Goal: Task Accomplishment & Management: Use online tool/utility

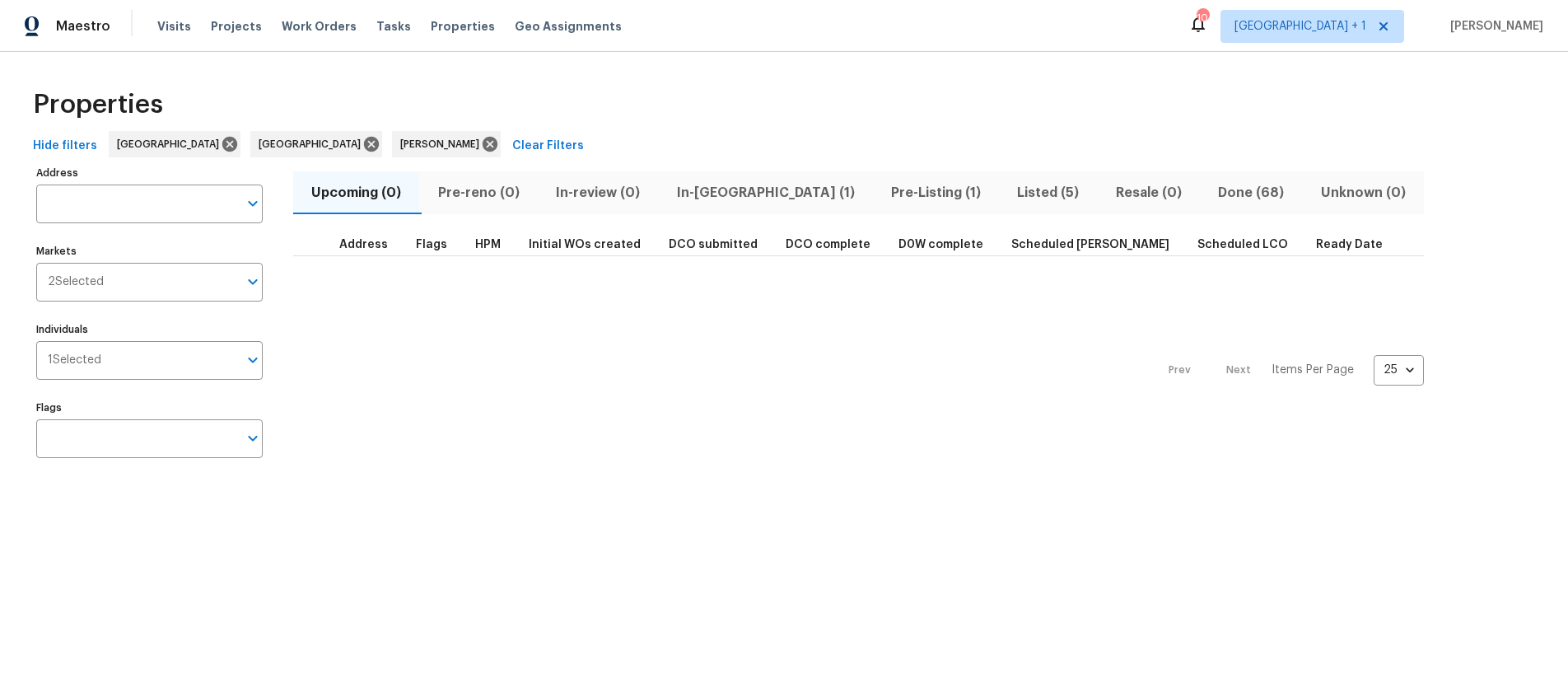
click at [738, 338] on div "Prev Next Items Per Page 25 25 ​" at bounding box center [859, 366] width 1131 height 219
click at [686, 348] on div "Prev Next Items Per Page 25 25 ​" at bounding box center [859, 366] width 1131 height 219
click at [529, 380] on div "Prev Next Items Per Page 25 25 ​" at bounding box center [859, 366] width 1131 height 219
click at [469, 386] on div "Prev Next Items Per Page 25 25 ​" at bounding box center [859, 366] width 1131 height 219
click at [1009, 193] on span "Listed (5)" at bounding box center [1048, 192] width 79 height 23
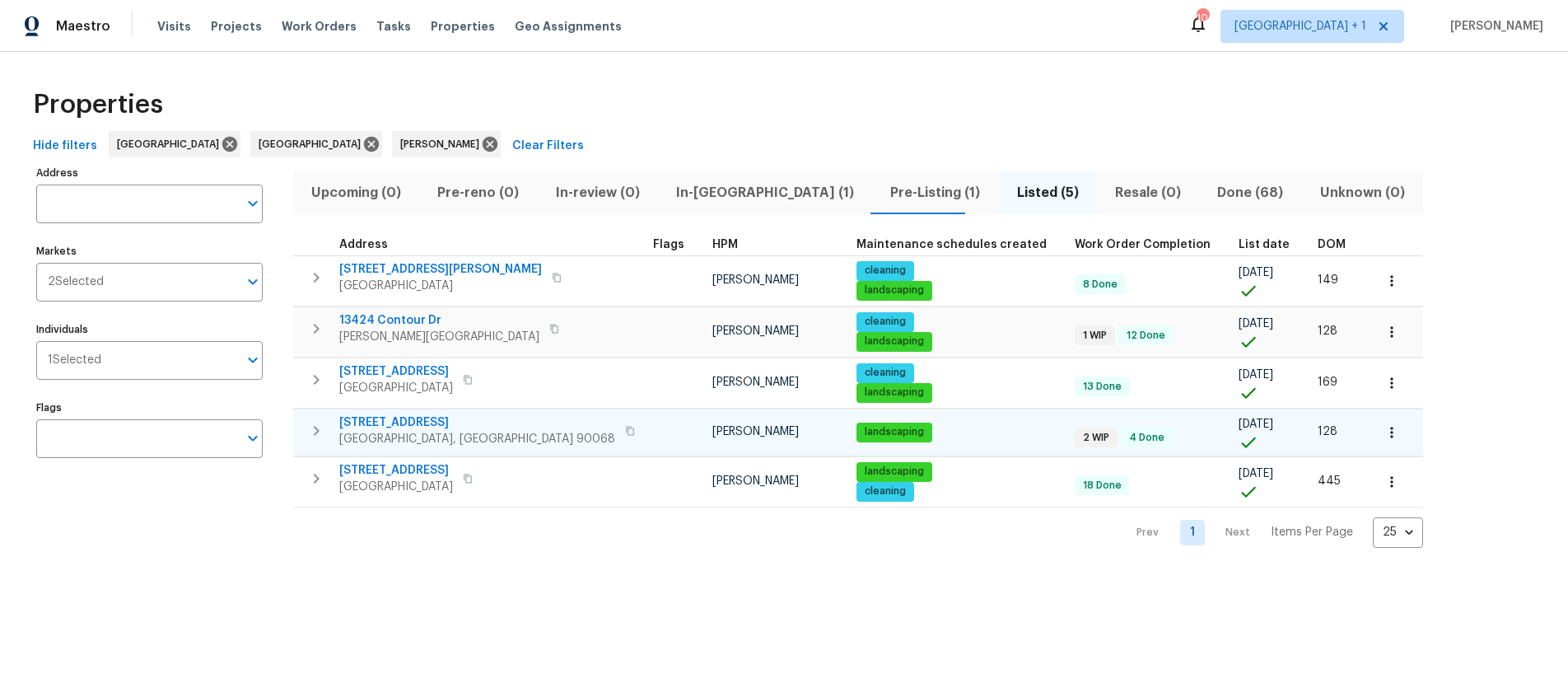
click at [529, 435] on td "2252 Verde Oak Dr Los Angeles, CA 90068" at bounding box center [470, 430] width 353 height 43
click at [389, 434] on span "Los Angeles, CA 90068" at bounding box center [476, 439] width 276 height 16
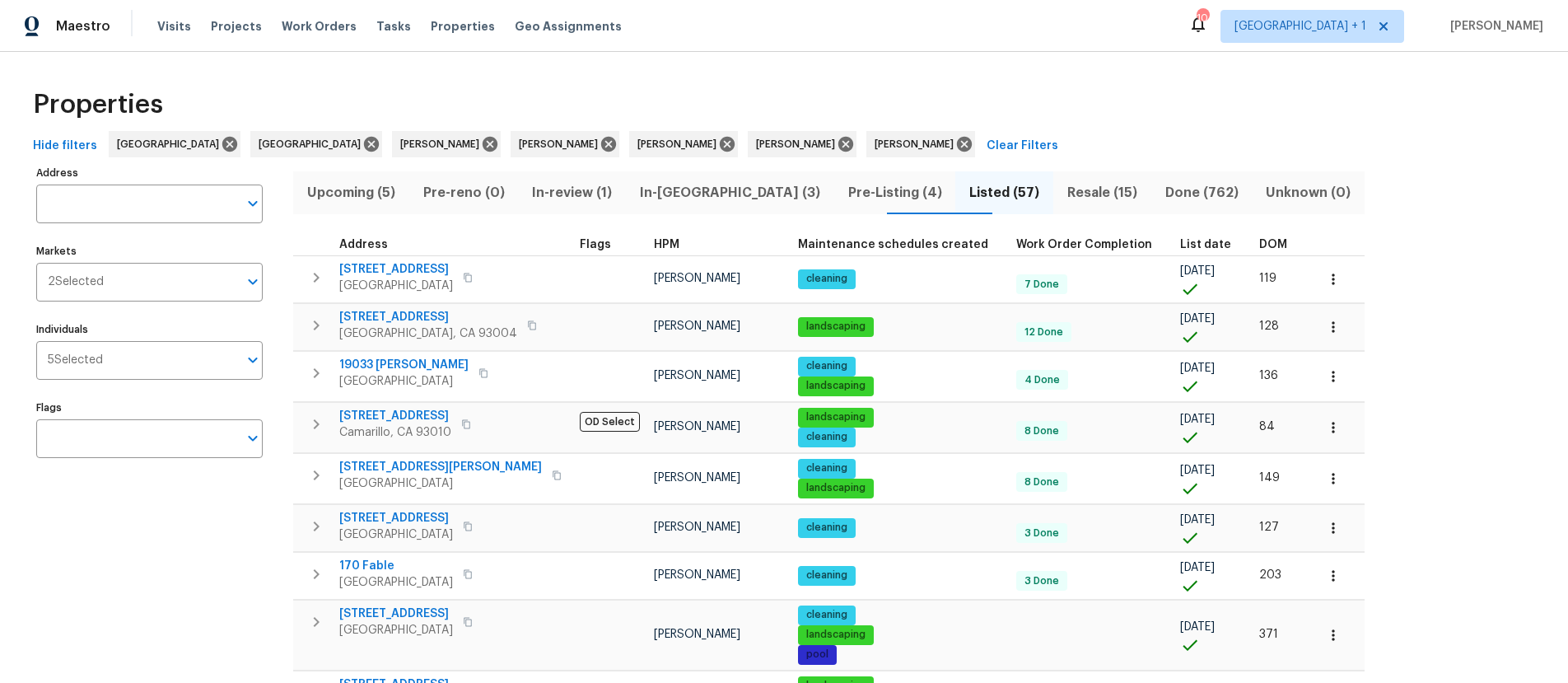
click at [1063, 191] on span "Resale (15)" at bounding box center [1102, 192] width 79 height 23
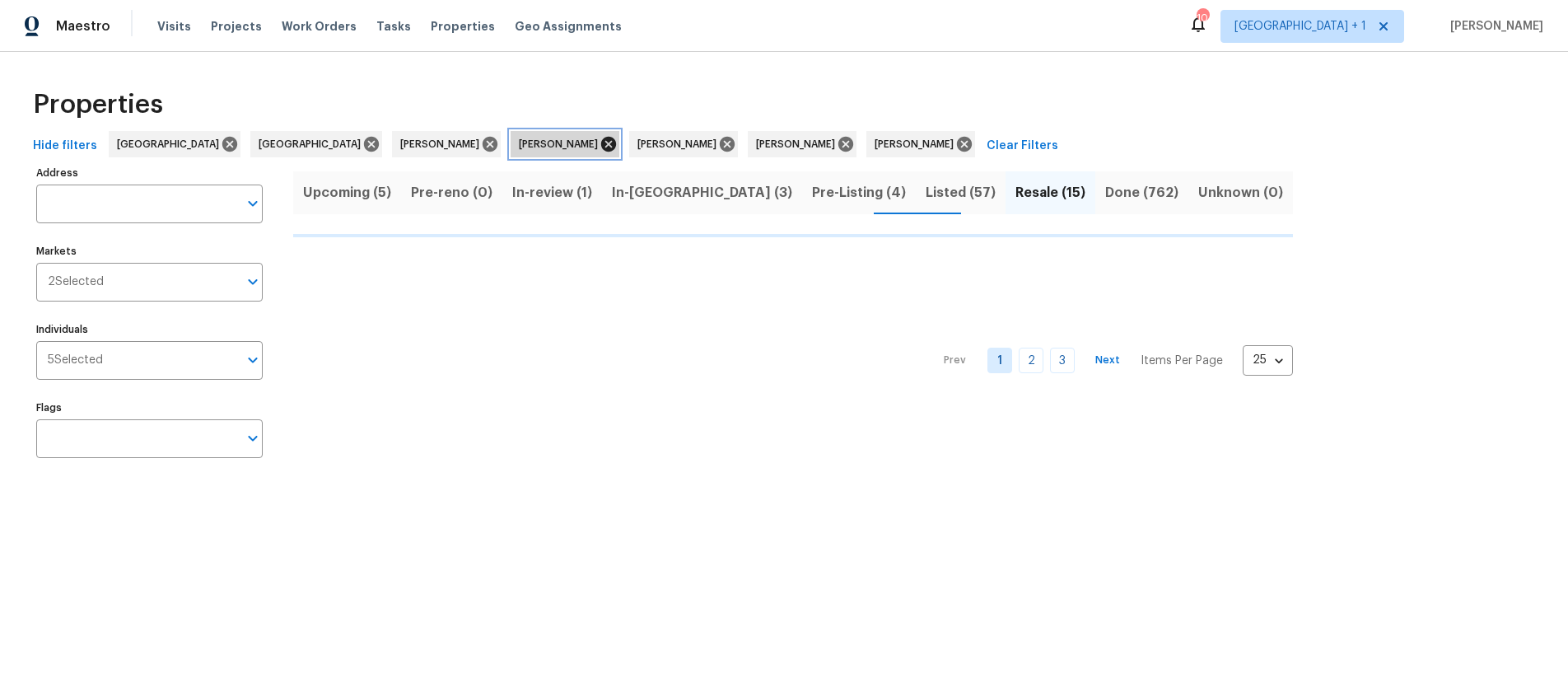
click at [601, 145] on icon at bounding box center [609, 144] width 15 height 15
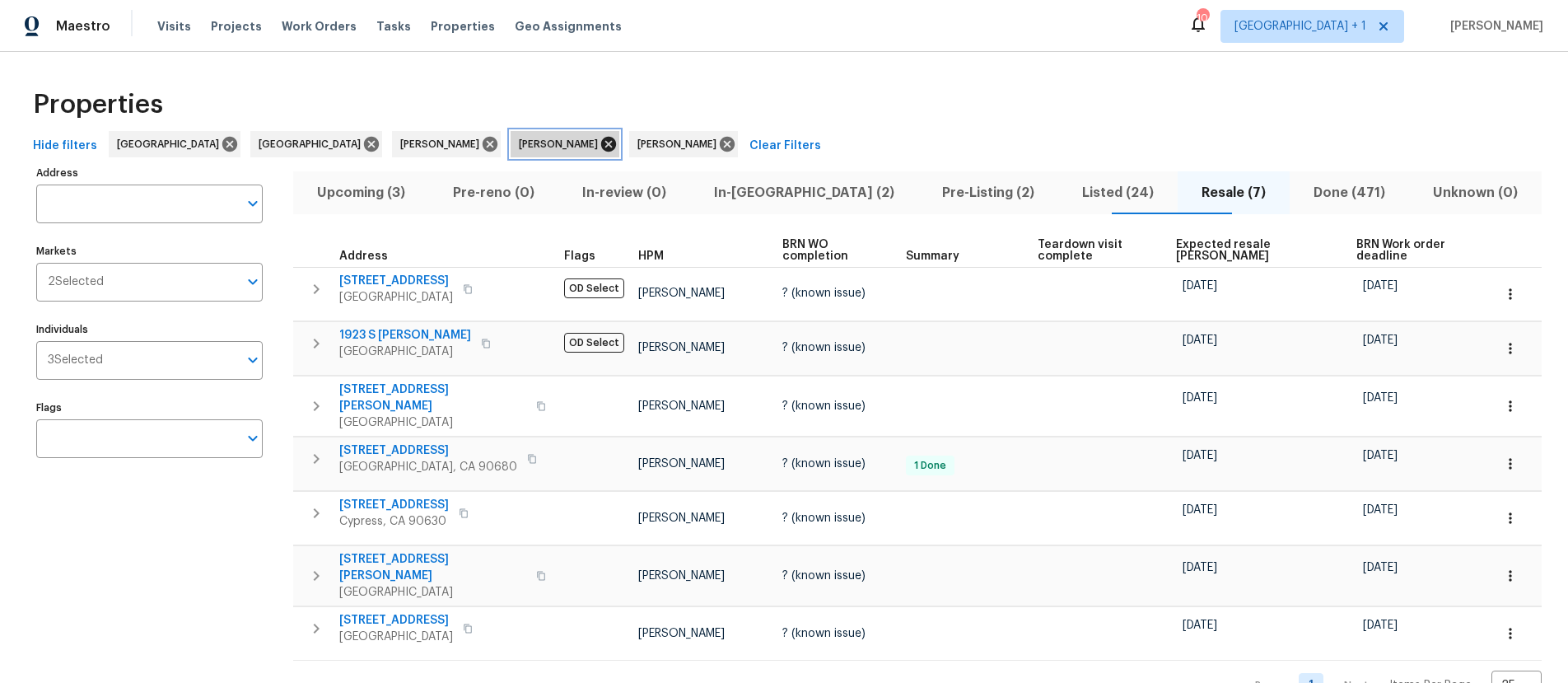
click at [601, 146] on icon at bounding box center [609, 144] width 15 height 15
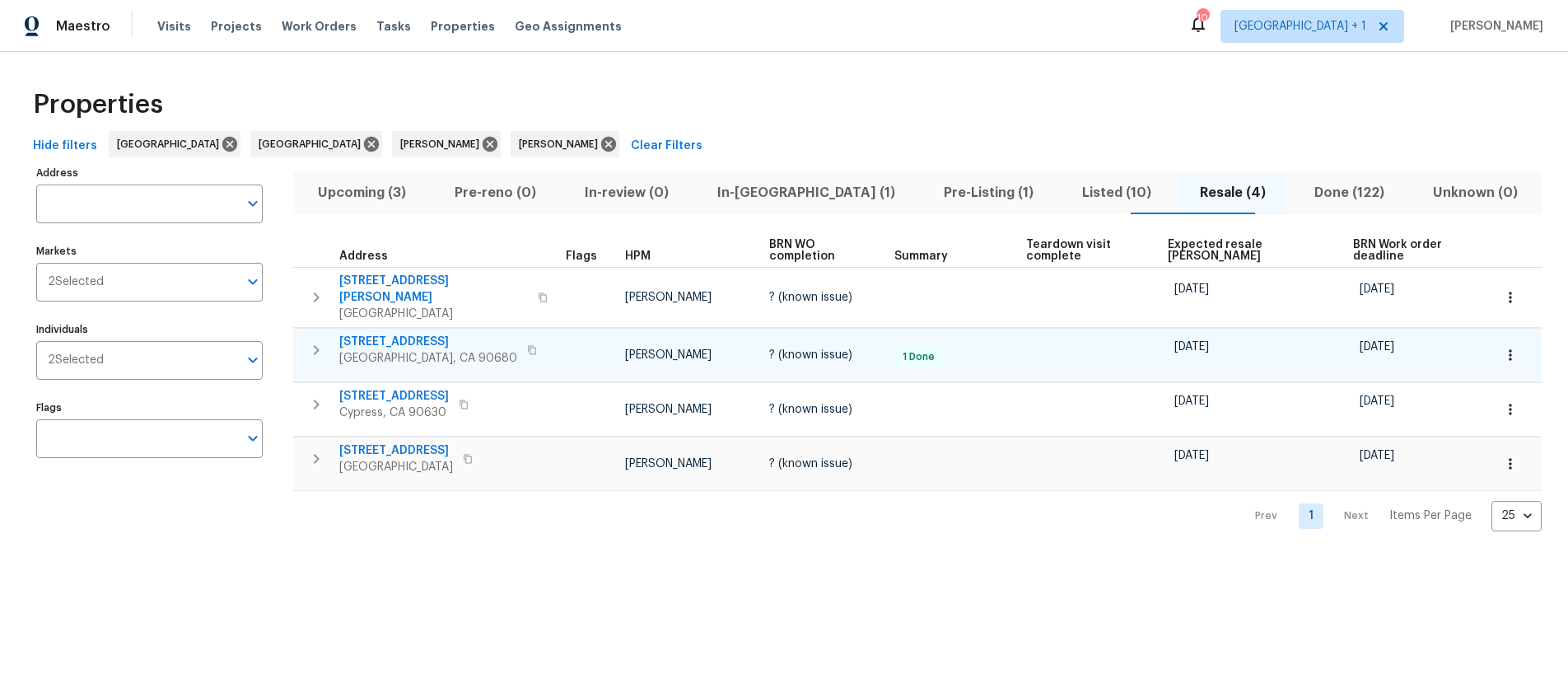
click at [527, 346] on icon "button" at bounding box center [532, 350] width 9 height 9
click at [177, 27] on span "Visits" at bounding box center [174, 26] width 34 height 16
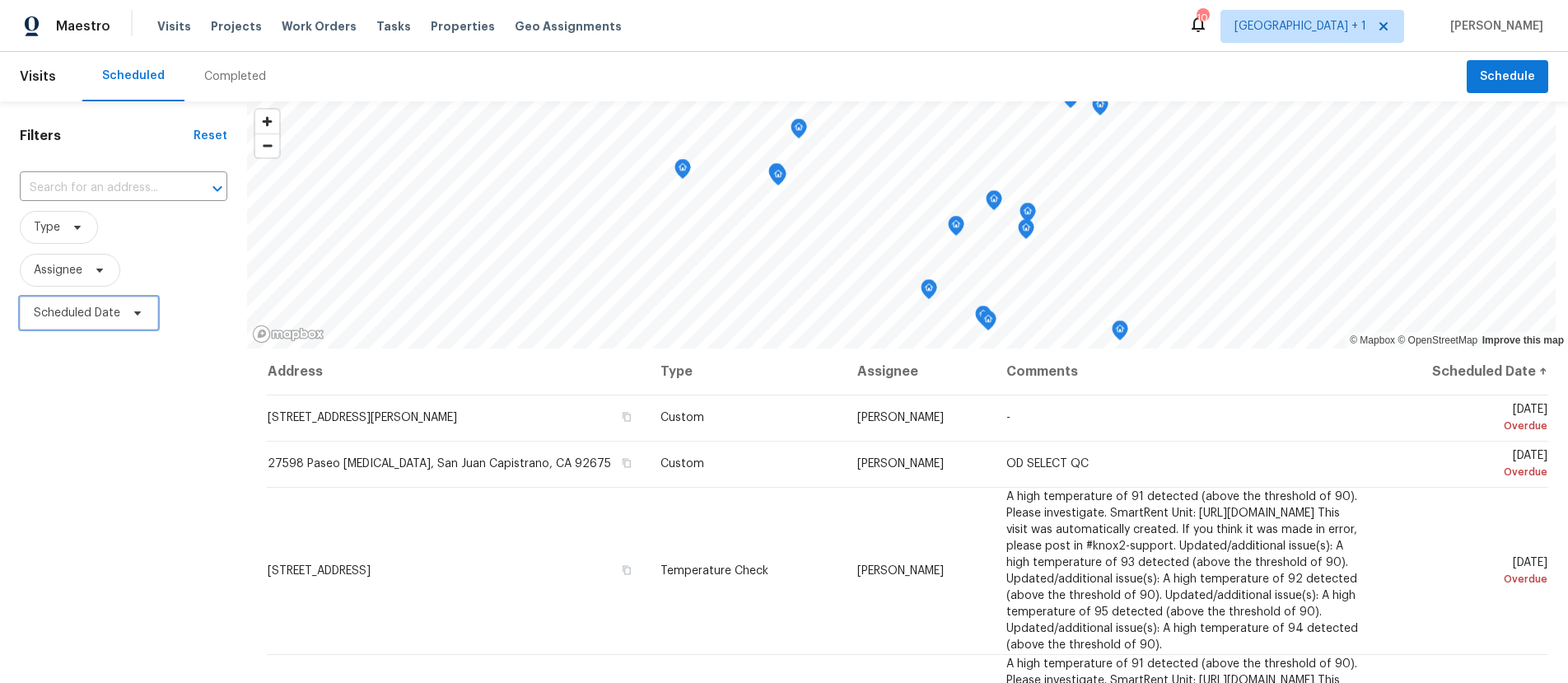
click at [83, 307] on span "Scheduled Date" at bounding box center [77, 313] width 86 height 16
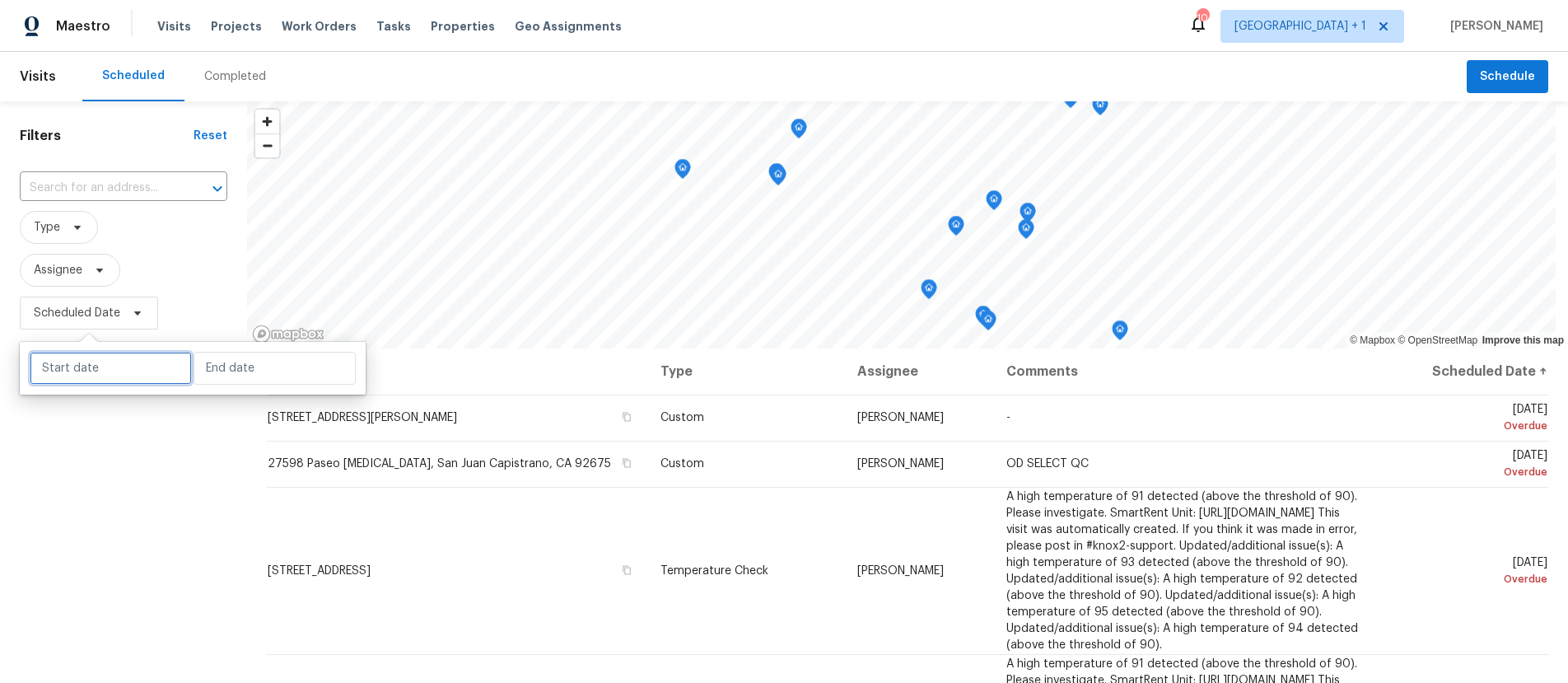
click at [88, 365] on input "text" at bounding box center [110, 368] width 162 height 33
select select "7"
select select "2025"
select select "8"
select select "2025"
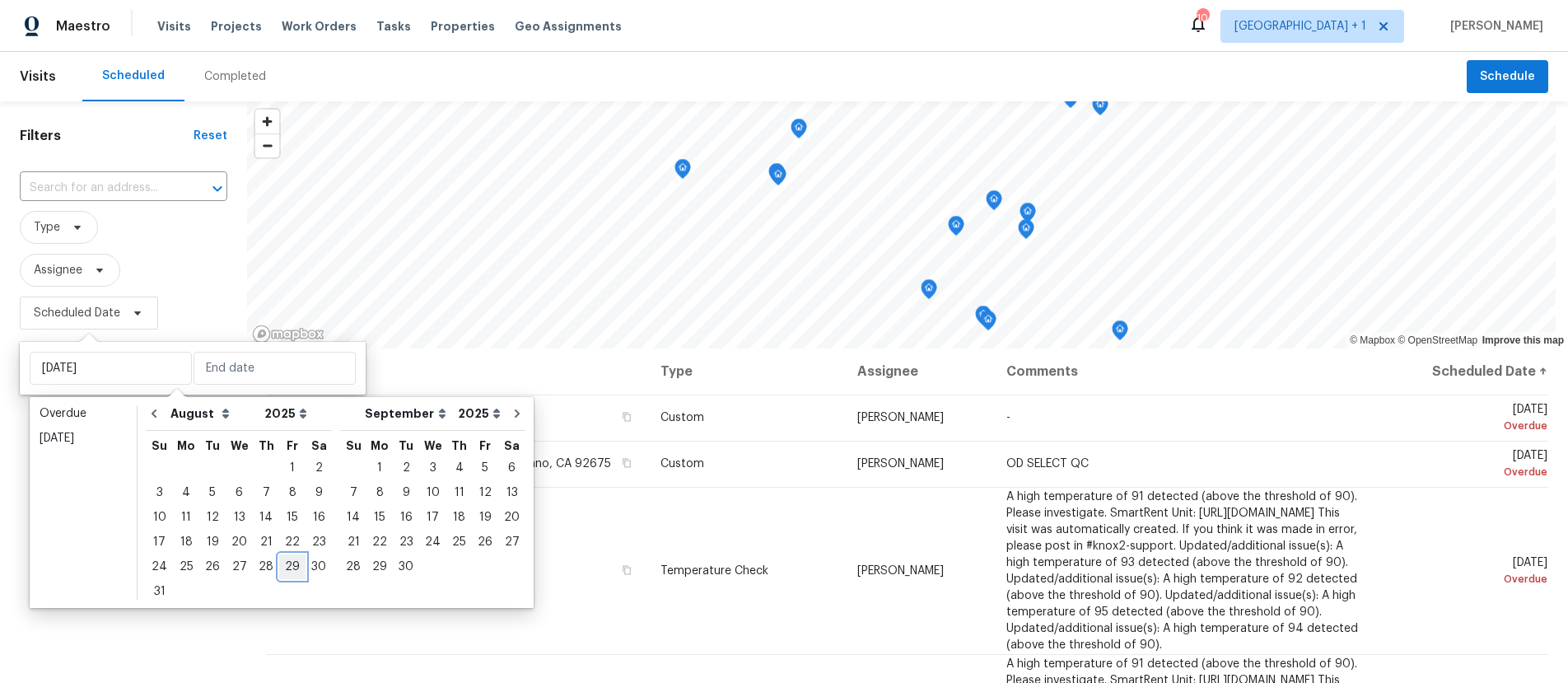
click at [291, 567] on div "29" at bounding box center [293, 566] width 27 height 23
type input "[DATE]"
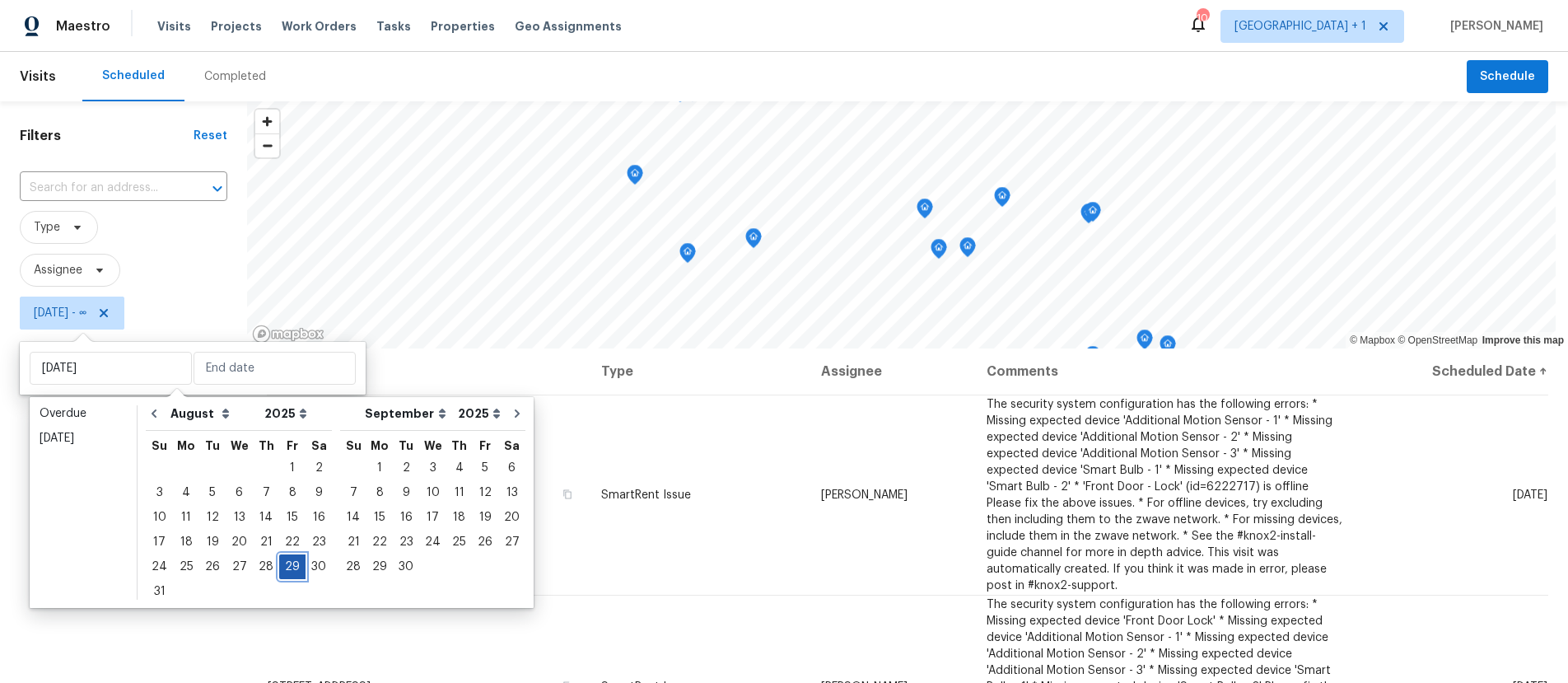
click at [291, 567] on div "29" at bounding box center [293, 566] width 27 height 23
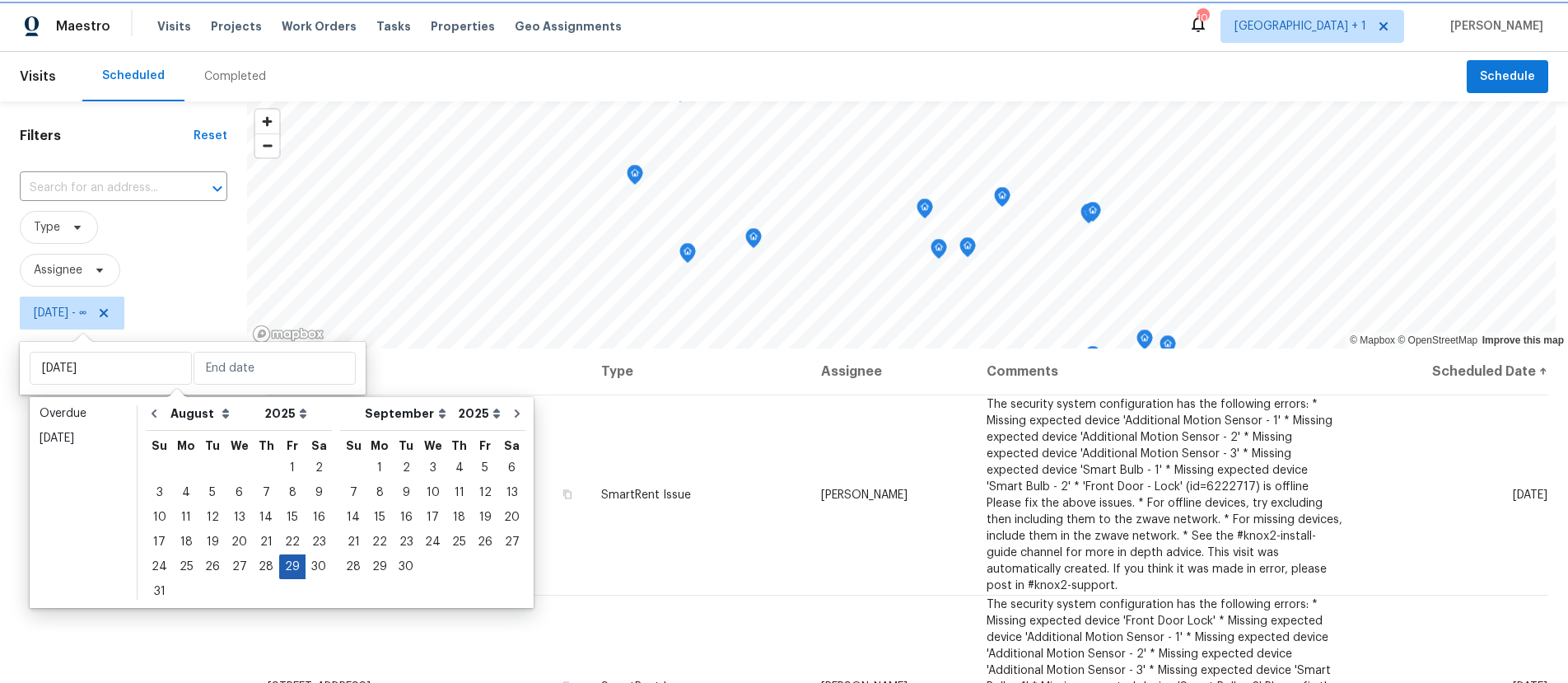
type input "[DATE]"
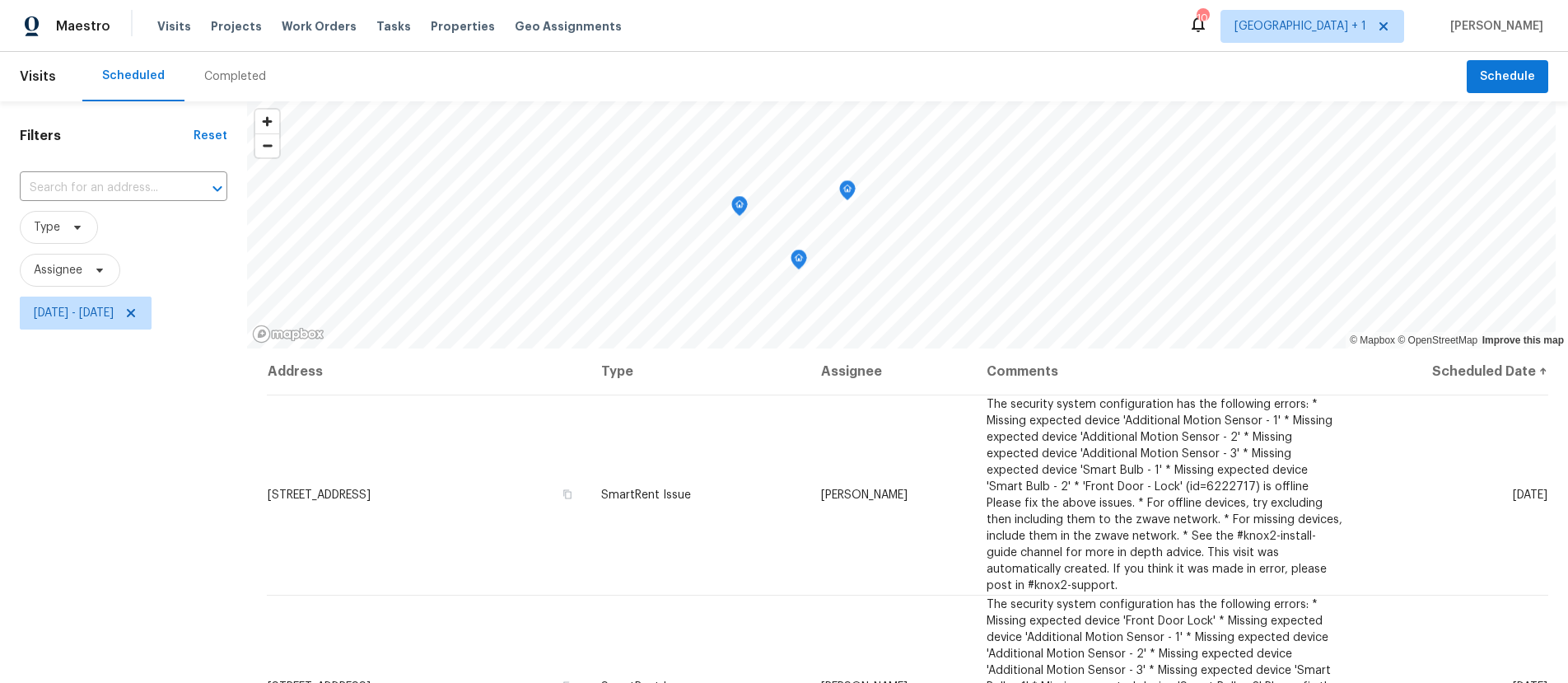
click at [112, 552] on div "Filters Reset ​ Type Assignee [DATE] - [DATE]" at bounding box center [123, 498] width 247 height 794
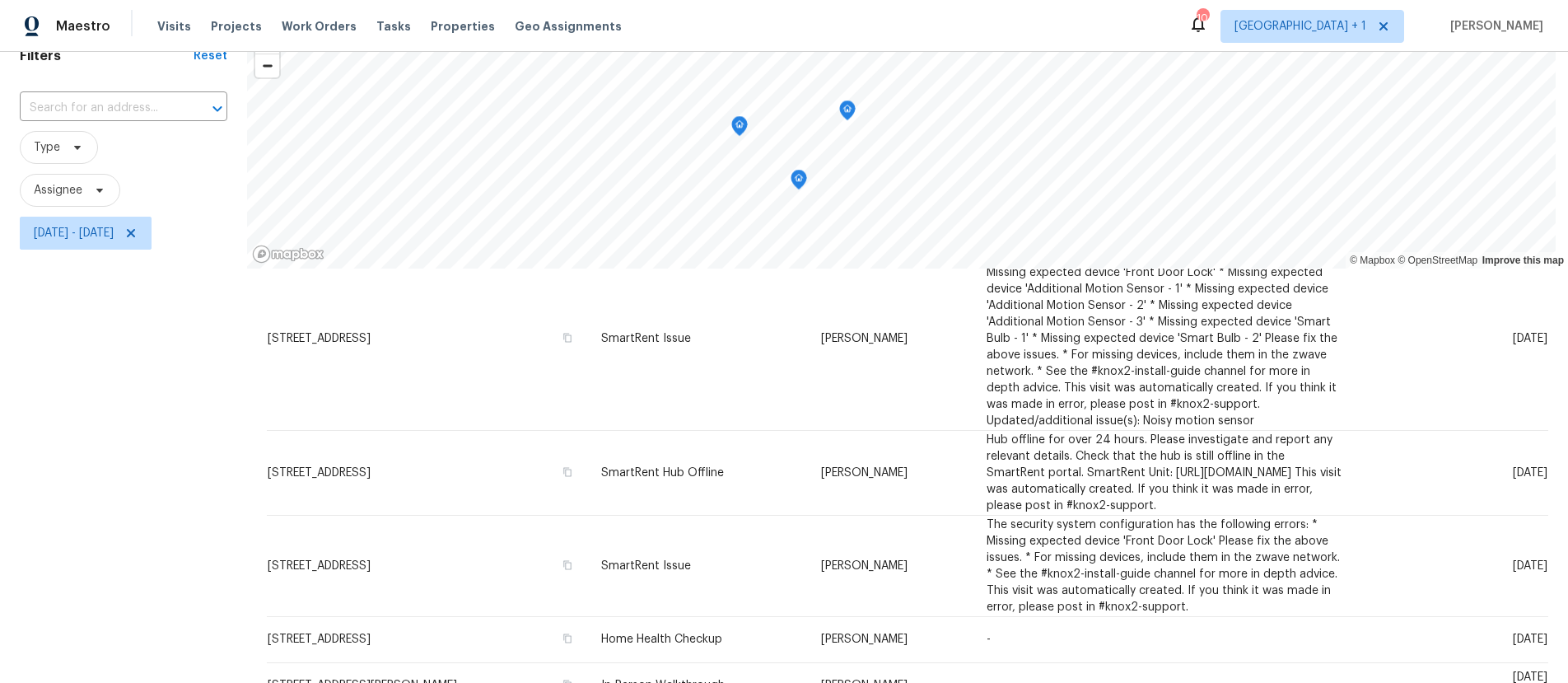
scroll to position [80, 0]
click at [58, 187] on span "Assignee" at bounding box center [58, 190] width 48 height 16
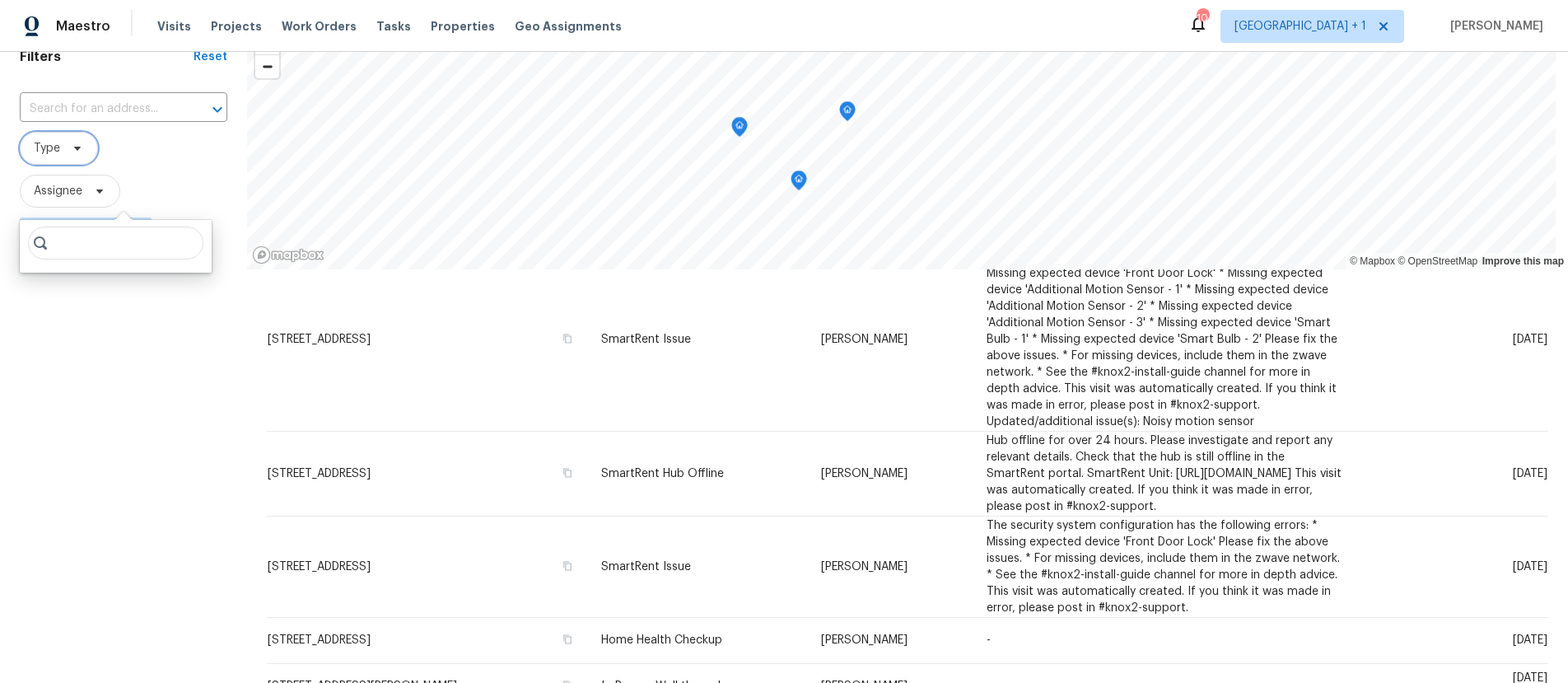
click at [56, 154] on span "Type" at bounding box center [47, 148] width 27 height 16
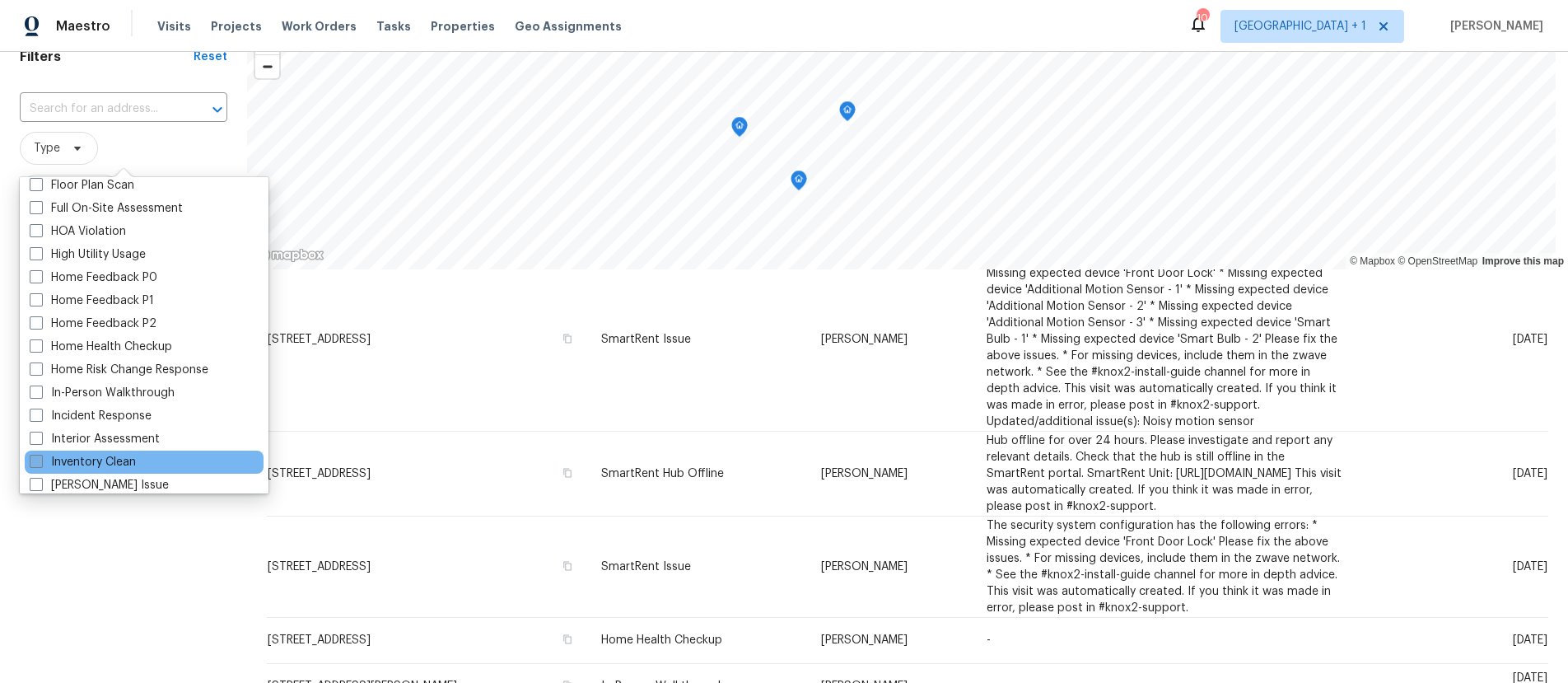
scroll to position [520, 0]
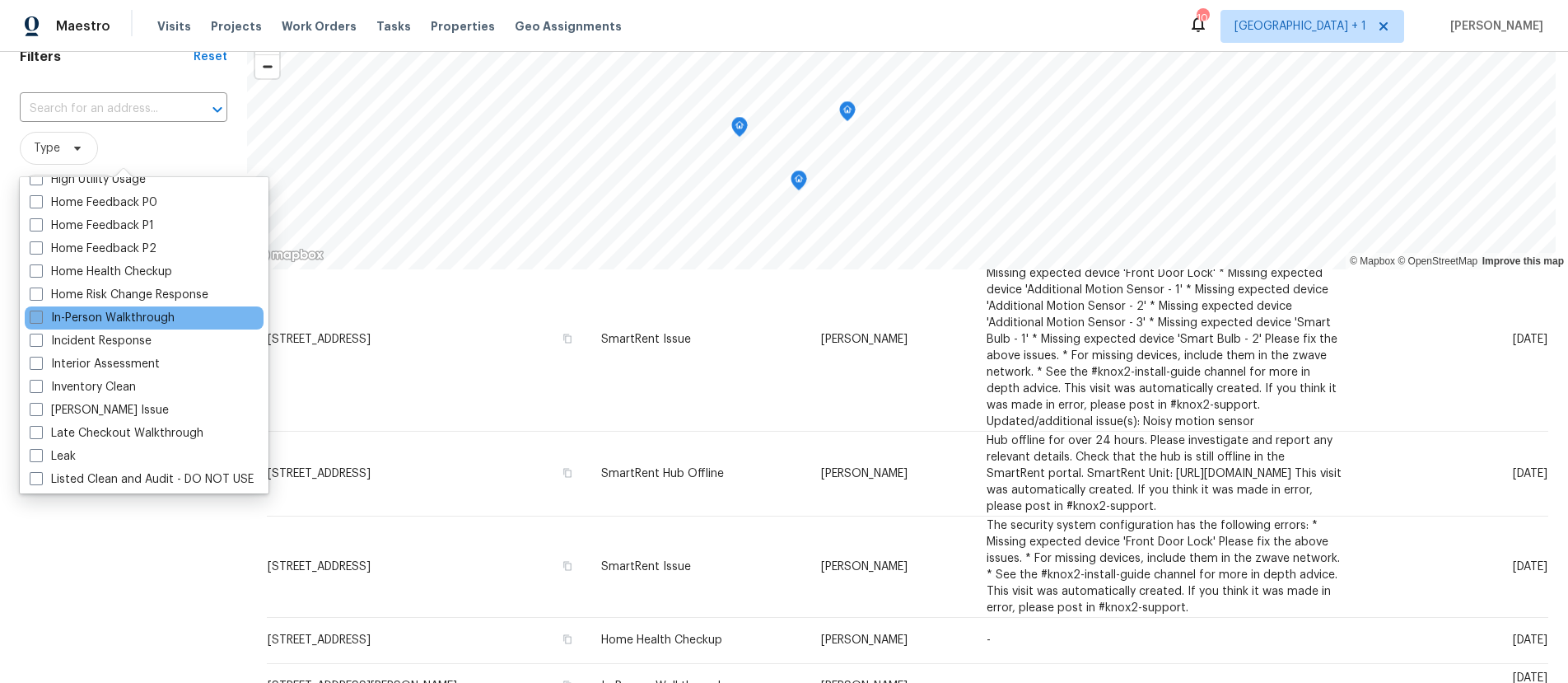
click at [41, 320] on span at bounding box center [36, 317] width 13 height 13
click at [41, 320] on input "In-Person Walkthrough" at bounding box center [34, 315] width 10 height 10
checkbox input "true"
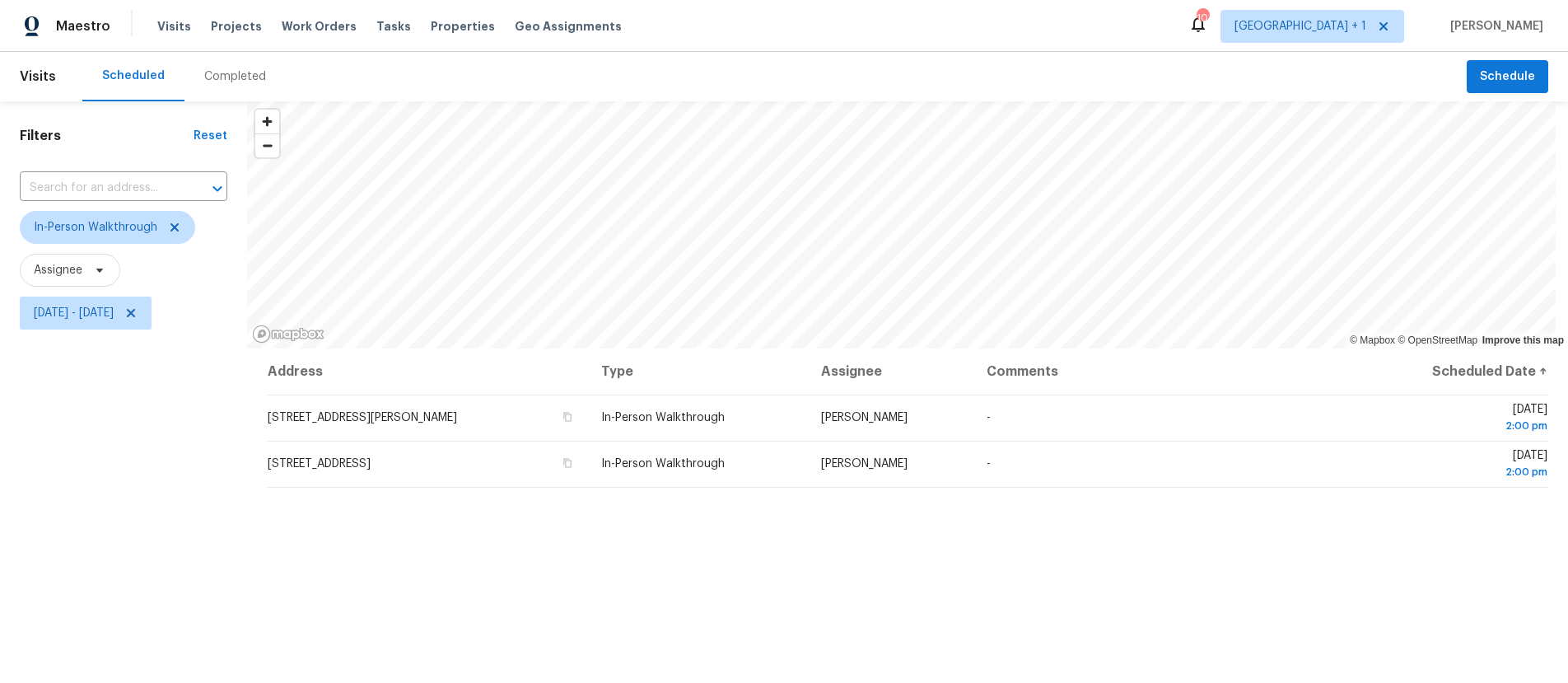
click at [61, 421] on div "Filters Reset ​ In-Person Walkthrough Assignee [DATE] - [DATE]" at bounding box center [123, 498] width 247 height 794
click at [169, 465] on div "Filters Reset ​ In-Person Walkthrough Assignee [DATE] - [DATE]" at bounding box center [123, 498] width 247 height 794
click at [114, 318] on span "[DATE] - [DATE]" at bounding box center [74, 313] width 80 height 16
click at [265, 368] on input "[DATE]" at bounding box center [274, 368] width 162 height 33
select select "7"
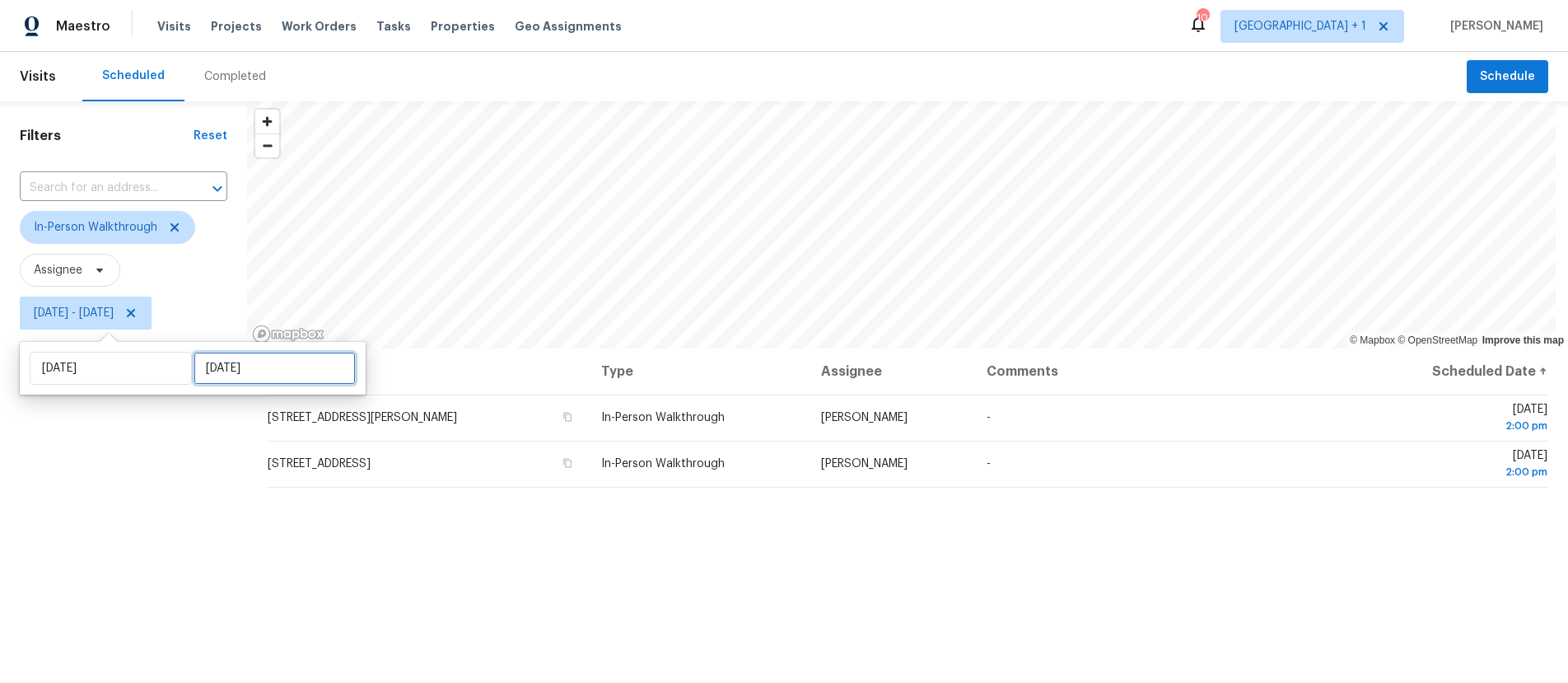
select select "2025"
select select "8"
select select "2025"
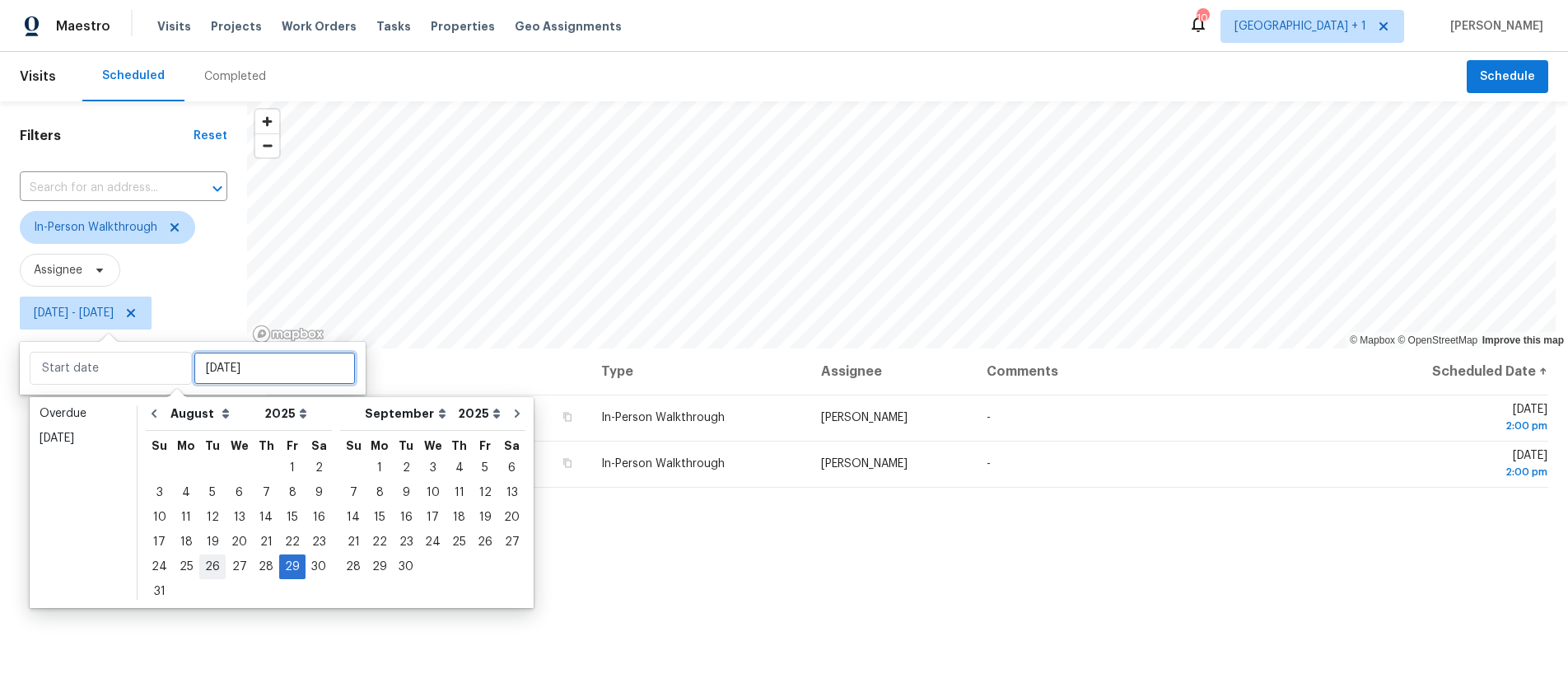
type input "[DATE]"
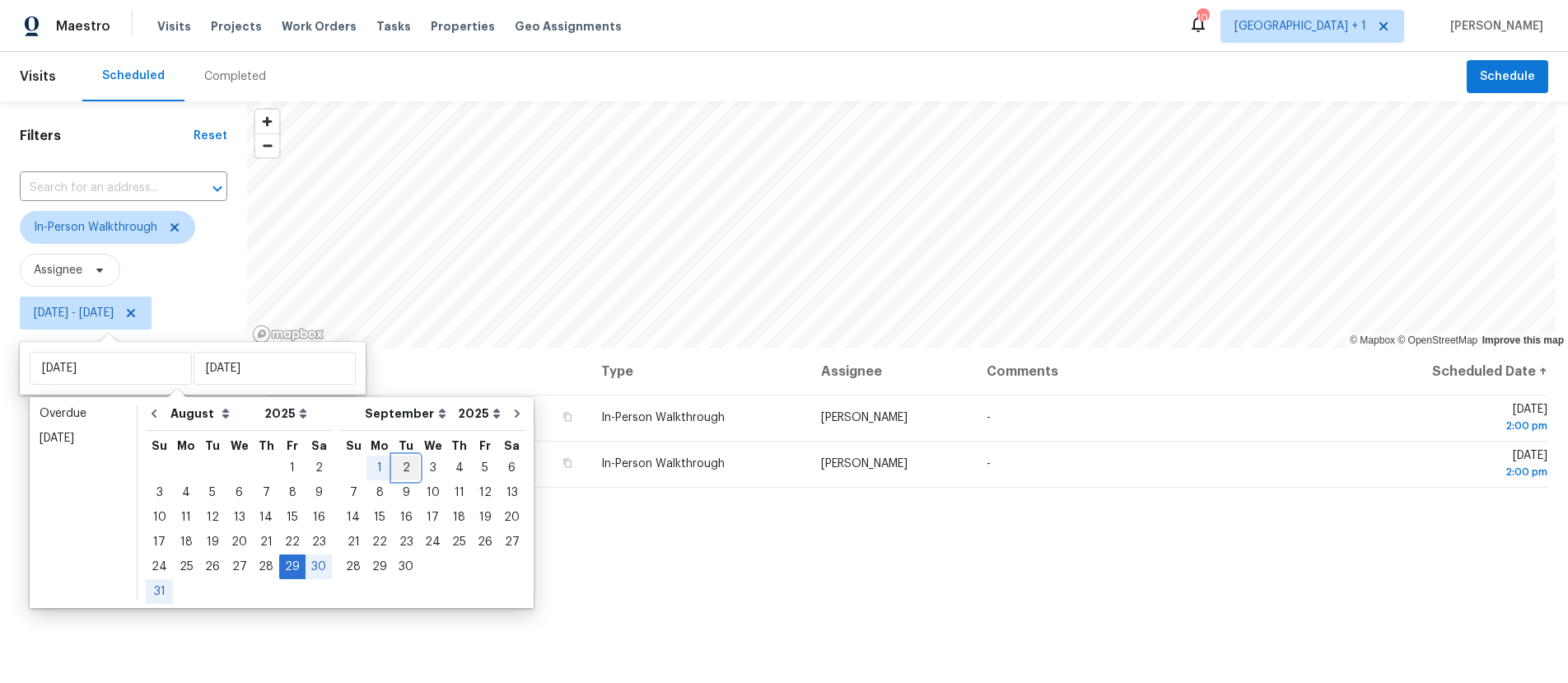
click at [393, 468] on div "2" at bounding box center [406, 468] width 27 height 23
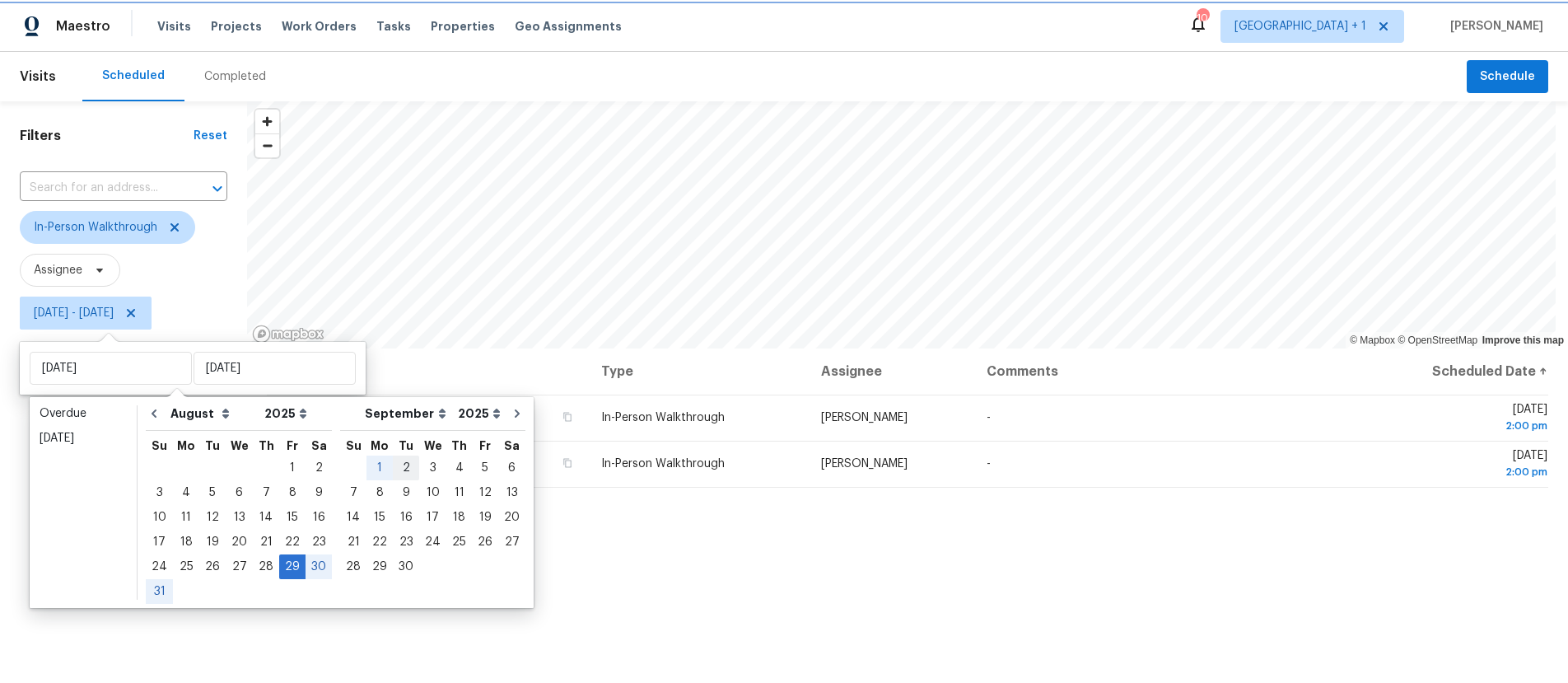
type input "[DATE]"
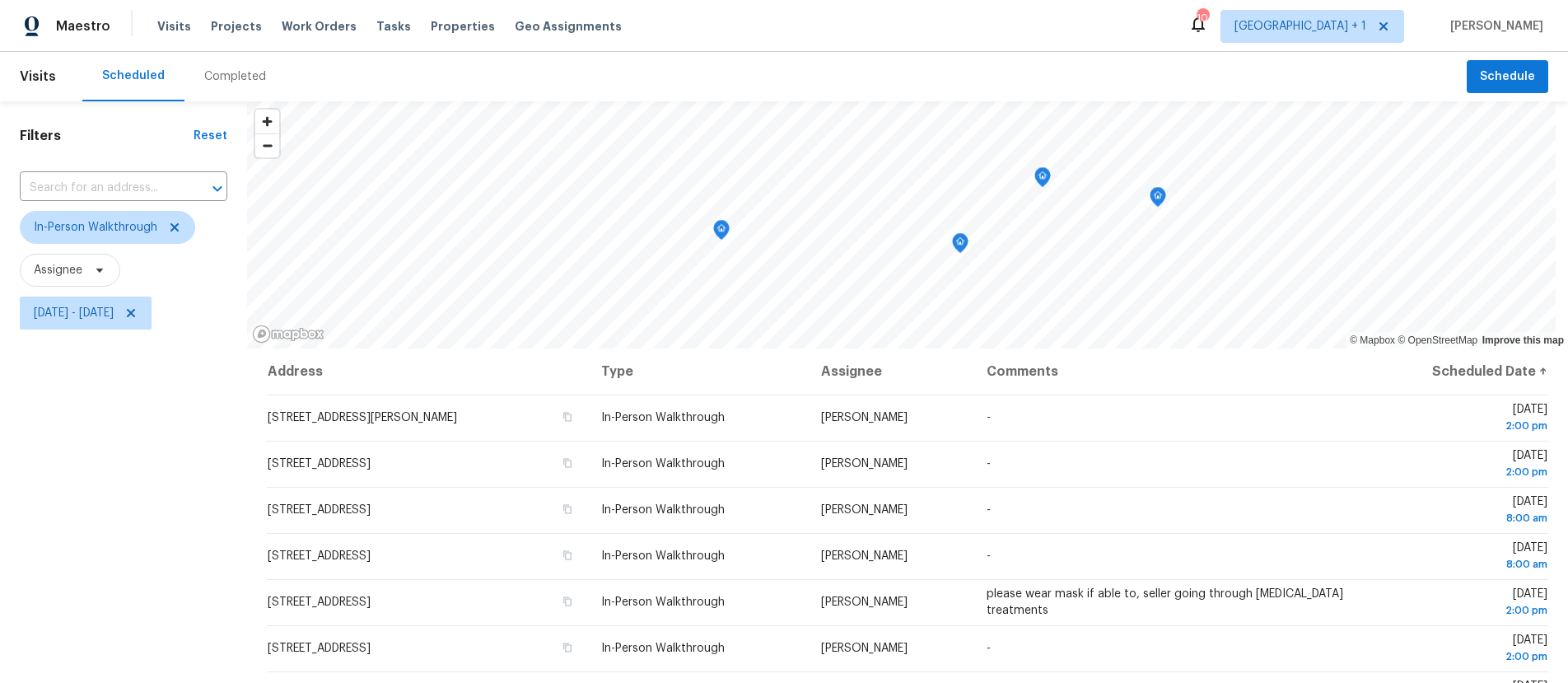
click at [137, 546] on div "Filters Reset ​ In-Person Walkthrough Assignee [DATE] - [DATE]" at bounding box center [123, 498] width 247 height 794
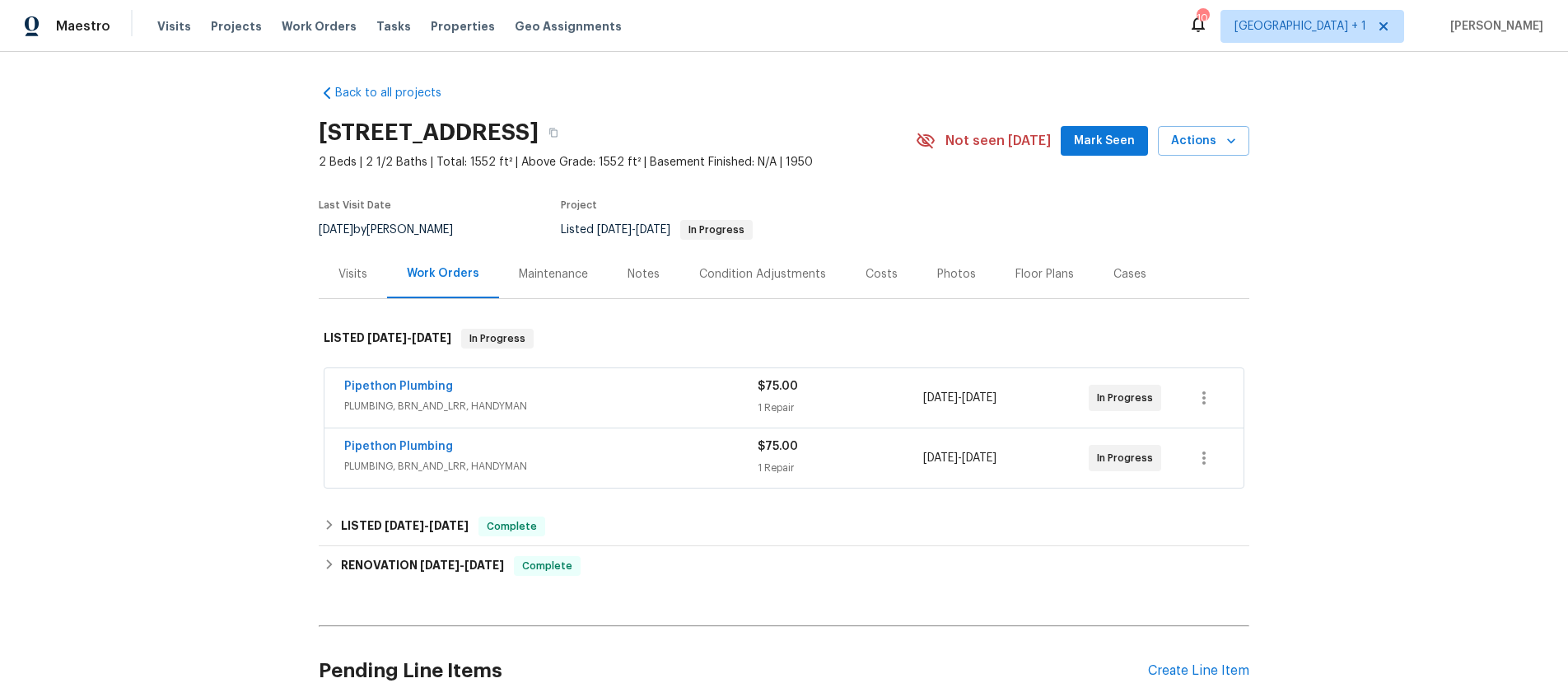
click at [558, 275] on div "Maintenance" at bounding box center [553, 274] width 69 height 16
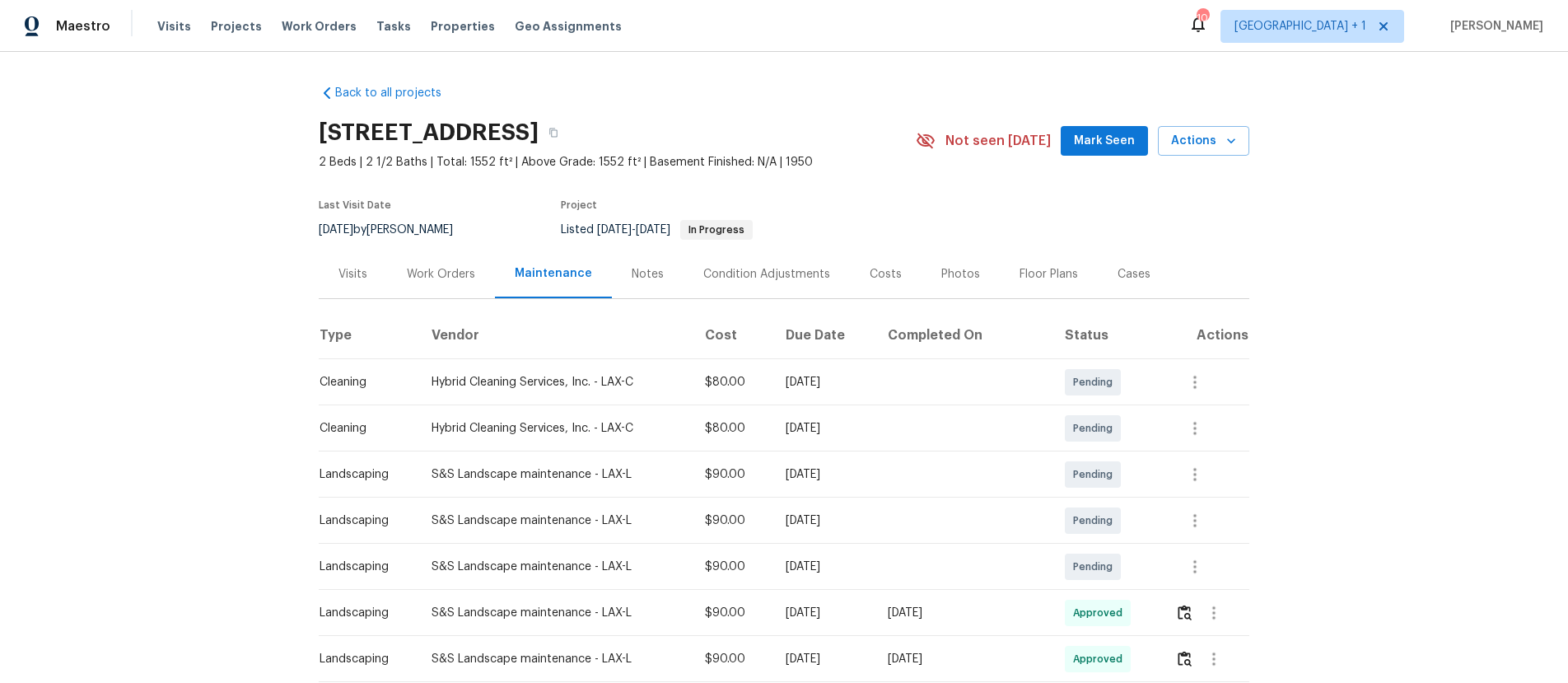
click at [1366, 259] on div "Back to all projects 2252 Verde Oak Dr, Los Angeles, CA 90068 2 Beds | 2 1/2 Ba…" at bounding box center [784, 368] width 1568 height 631
click at [168, 199] on div "Back to all projects 2252 Verde Oak Dr, Los Angeles, CA 90068 2 Beds | 2 1/2 Ba…" at bounding box center [784, 368] width 1568 height 631
click at [180, 206] on div "Back to all projects 2252 Verde Oak Dr, Los Angeles, CA 90068 2 Beds | 2 1/2 Ba…" at bounding box center [784, 368] width 1568 height 631
click at [172, 219] on div "Back to all projects 2252 Verde Oak Dr, Los Angeles, CA 90068 2 Beds | 2 1/2 Ba…" at bounding box center [784, 368] width 1568 height 631
click at [1386, 227] on div "Back to all projects 2252 Verde Oak Dr, Los Angeles, CA 90068 2 Beds | 2 1/2 Ba…" at bounding box center [784, 368] width 1568 height 631
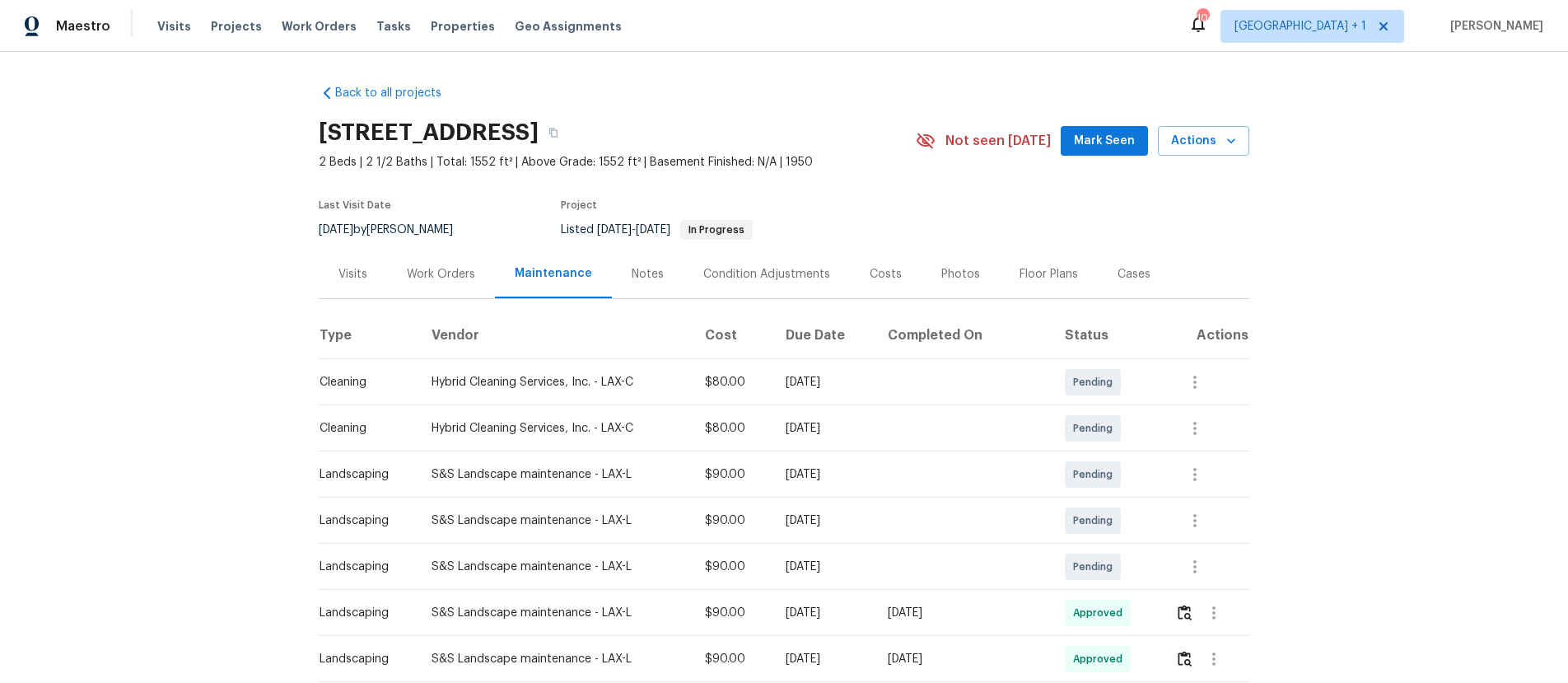
click at [236, 129] on div "Back to all projects 2252 Verde Oak Dr, Los Angeles, CA 90068 2 Beds | 2 1/2 Ba…" at bounding box center [784, 368] width 1568 height 631
